Goal: Information Seeking & Learning: Learn about a topic

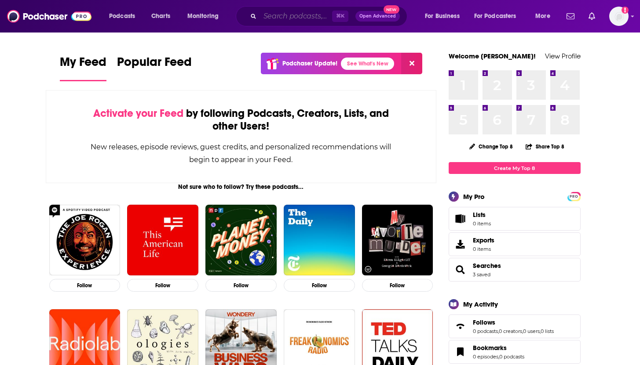
click at [296, 11] on input "Search podcasts, credits, & more..." at bounding box center [296, 16] width 72 height 14
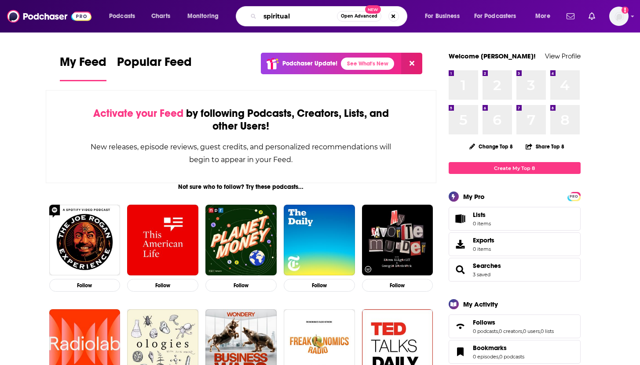
type input "spiritual"
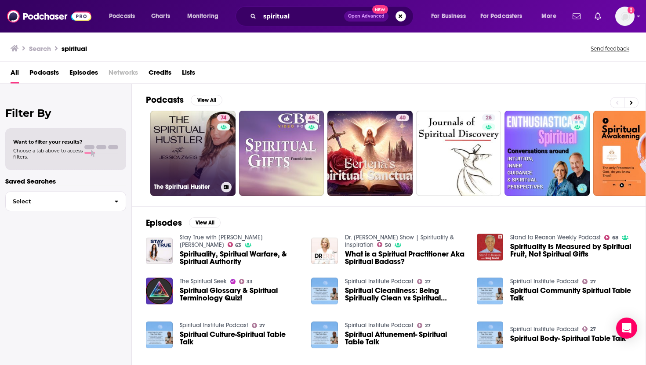
click at [175, 137] on link "74 The Spiritual Hustler" at bounding box center [192, 153] width 85 height 85
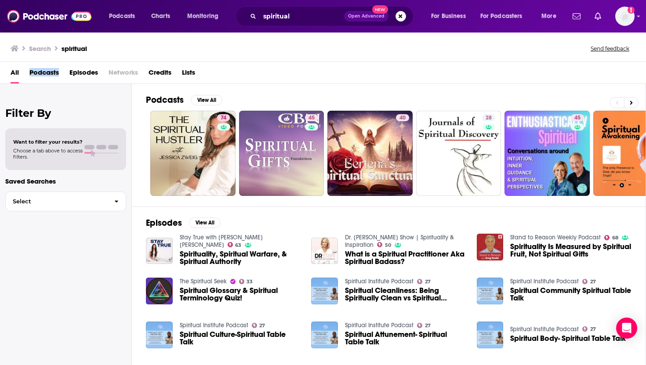
click at [44, 73] on span "Podcasts" at bounding box center [43, 75] width 29 height 18
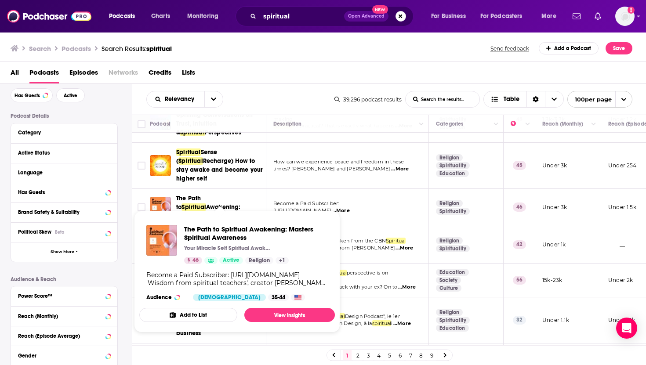
scroll to position [178, 0]
